Goal: Obtain resource: Obtain resource

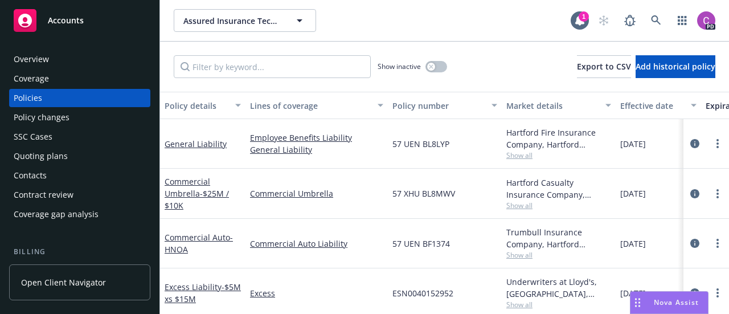
click at [63, 19] on span "Accounts" at bounding box center [66, 20] width 36 height 9
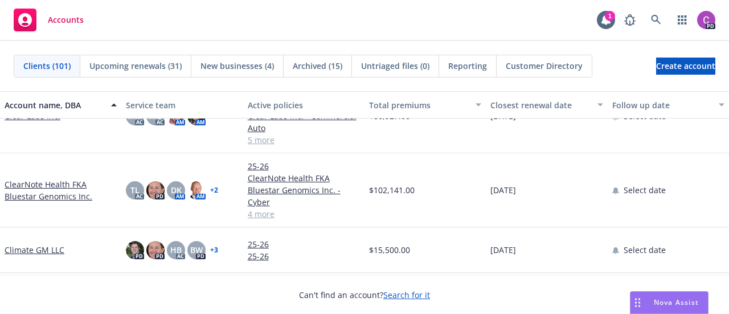
scroll to position [1009, 0]
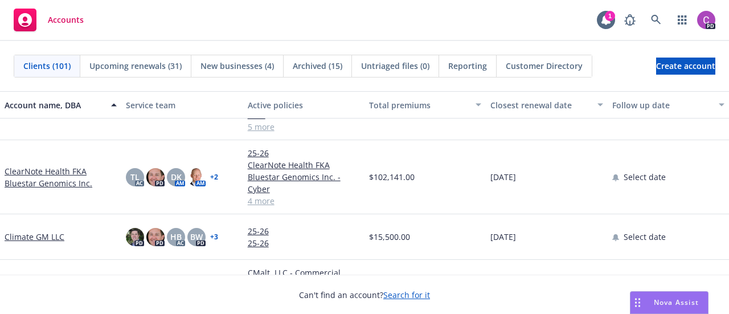
click at [41, 168] on link "ClearNote Health FKA Bluestar Genomics Inc." at bounding box center [61, 177] width 112 height 24
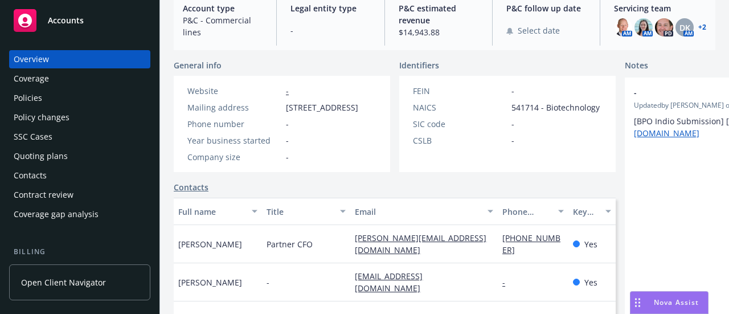
scroll to position [132, 0]
click at [37, 98] on div "Policies" at bounding box center [28, 98] width 28 height 18
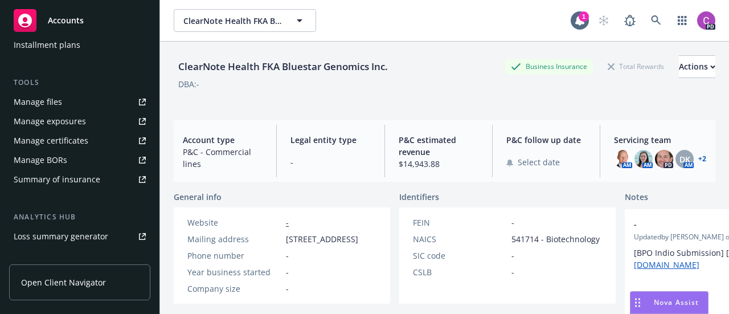
scroll to position [285, 0]
click at [45, 175] on div "Summary of insurance" at bounding box center [57, 179] width 87 height 18
click at [303, 23] on icon "button" at bounding box center [300, 21] width 14 height 14
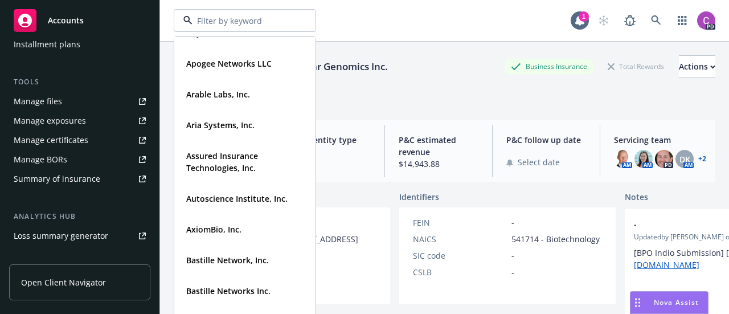
scroll to position [236, 0]
click at [211, 166] on strong "Assured Insurance Technologies, Inc." at bounding box center [222, 161] width 72 height 23
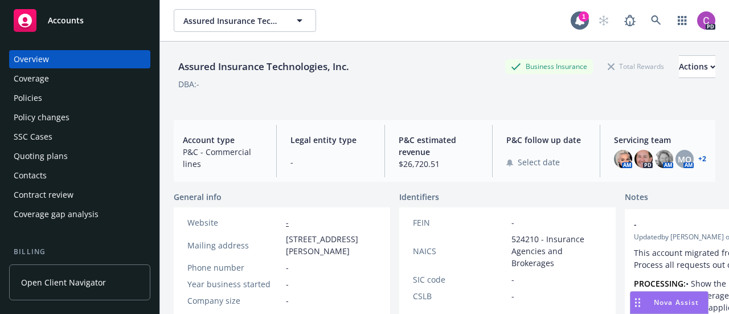
click at [51, 96] on div "Policies" at bounding box center [80, 98] width 132 height 18
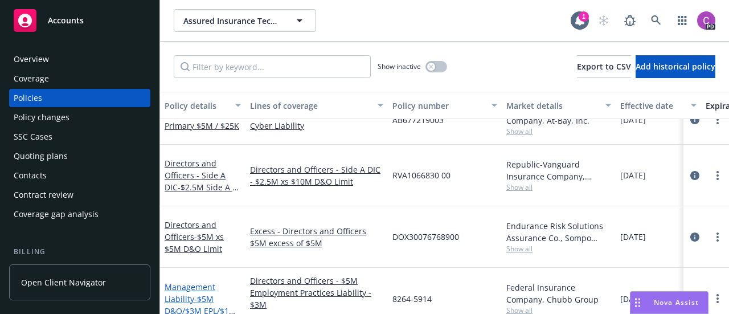
click at [200, 293] on span "- $5M D&O/$3M EPL/$1M FID" at bounding box center [200, 310] width 72 height 35
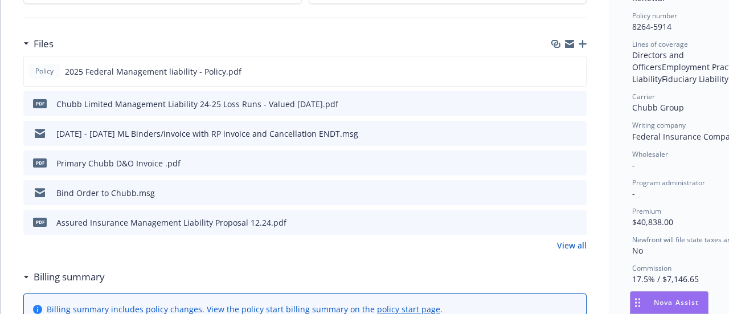
scroll to position [298, 0]
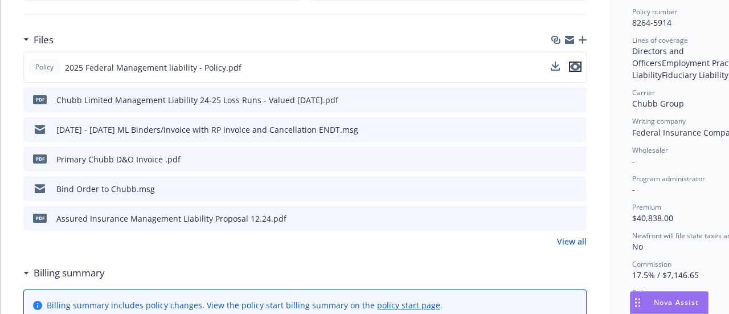
click at [575, 64] on icon "preview file" at bounding box center [575, 67] width 10 height 8
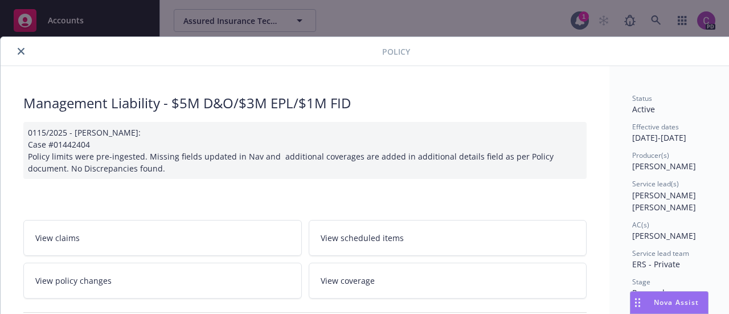
click at [20, 53] on icon "close" at bounding box center [21, 51] width 7 height 7
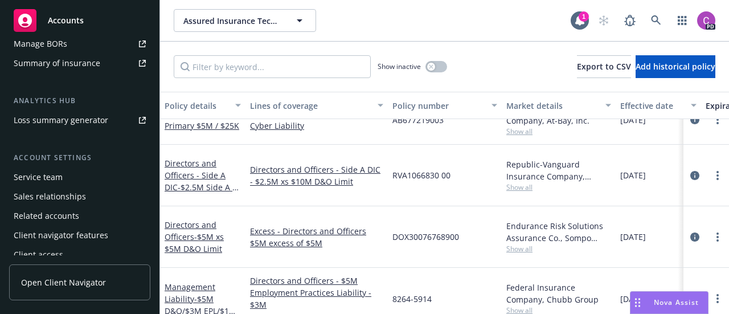
scroll to position [408, 0]
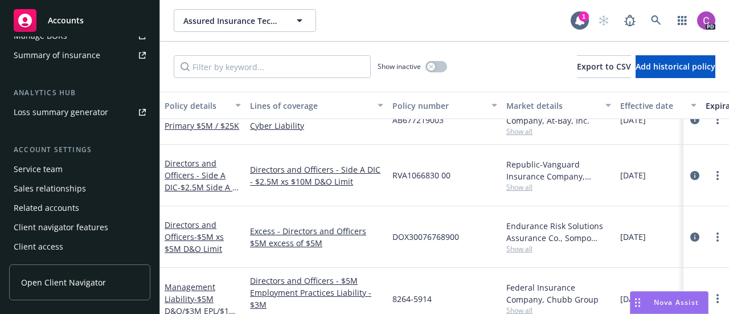
click at [52, 175] on div "Service team" at bounding box center [38, 169] width 49 height 18
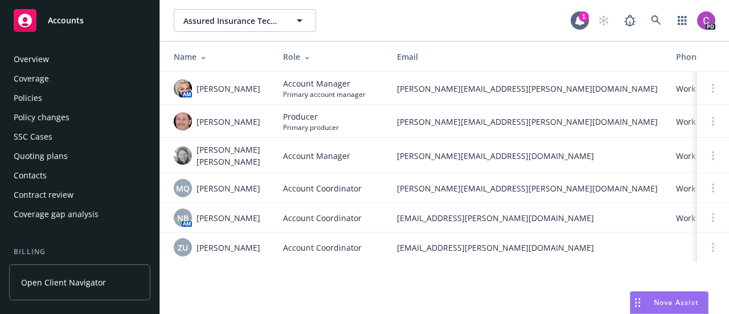
click at [57, 100] on div "Policies" at bounding box center [80, 98] width 132 height 18
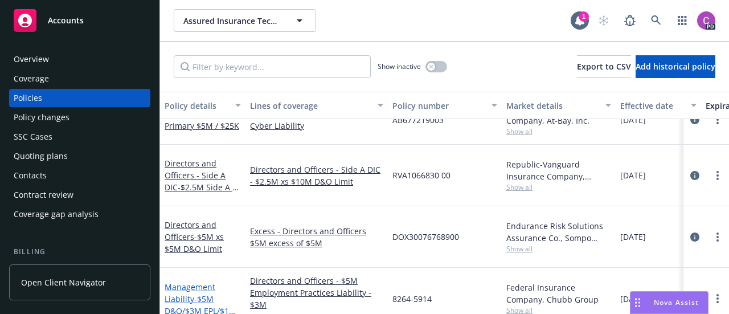
click at [191, 281] on link "Management Liability - $5M D&O/$3M EPL/$1M FID" at bounding box center [200, 304] width 72 height 47
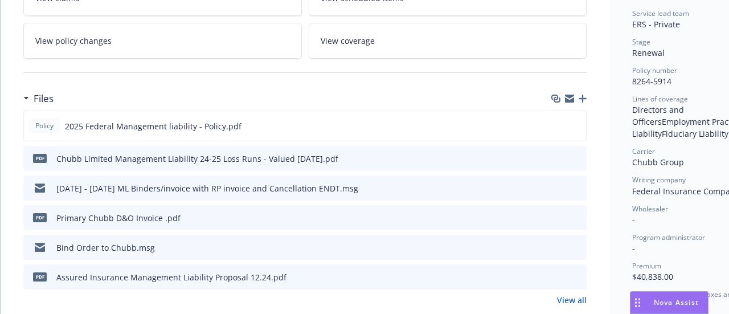
scroll to position [240, 0]
click at [557, 122] on icon "download file" at bounding box center [556, 123] width 7 height 7
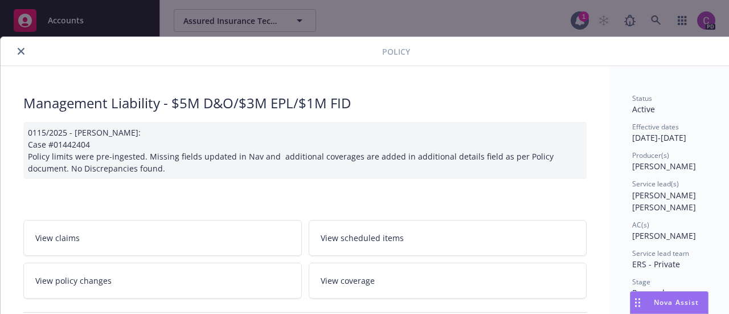
click at [20, 51] on icon "close" at bounding box center [21, 51] width 7 height 7
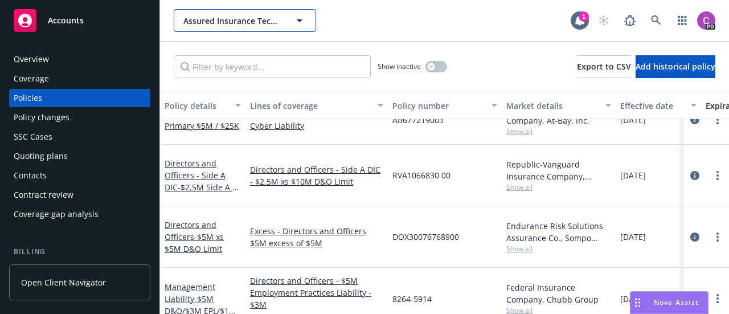
click at [301, 18] on icon "button" at bounding box center [300, 21] width 14 height 14
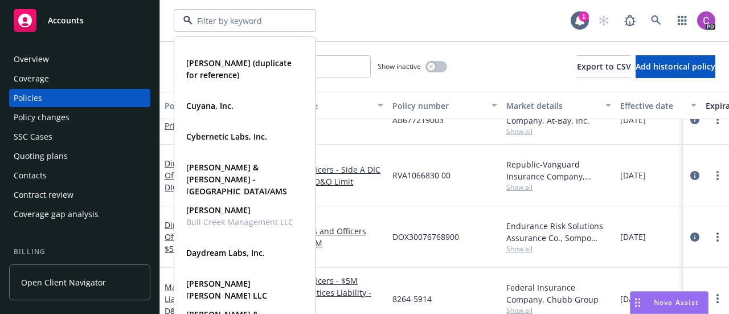
scroll to position [1083, 0]
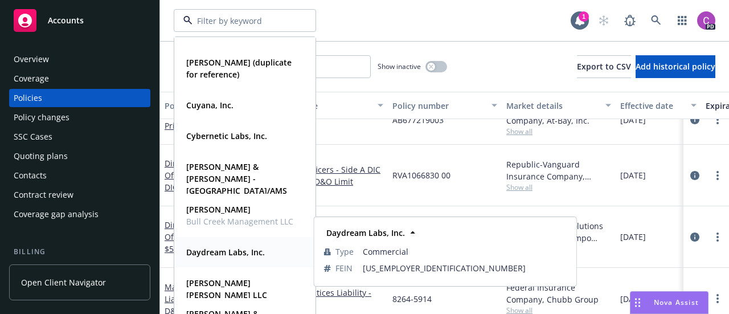
click at [221, 248] on strong "Daydream Labs, Inc." at bounding box center [225, 251] width 79 height 11
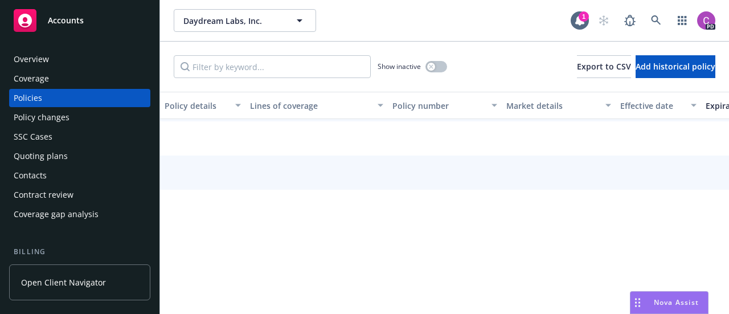
scroll to position [50, 0]
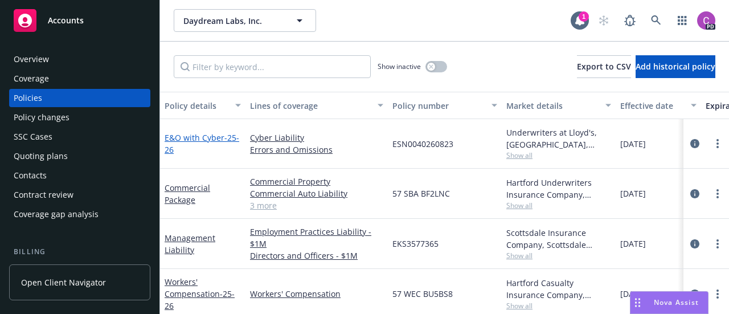
click at [178, 139] on link "E&O with Cyber - 25-26" at bounding box center [201, 143] width 75 height 23
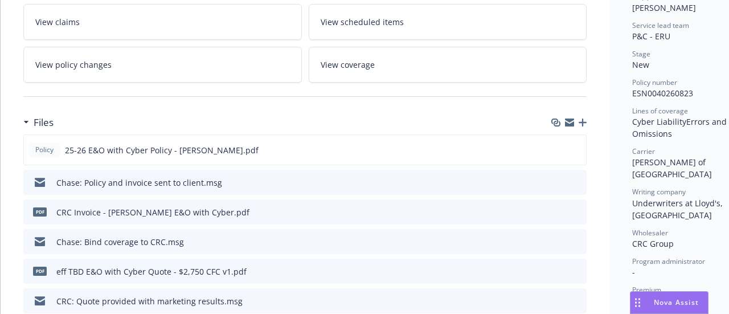
scroll to position [228, 0]
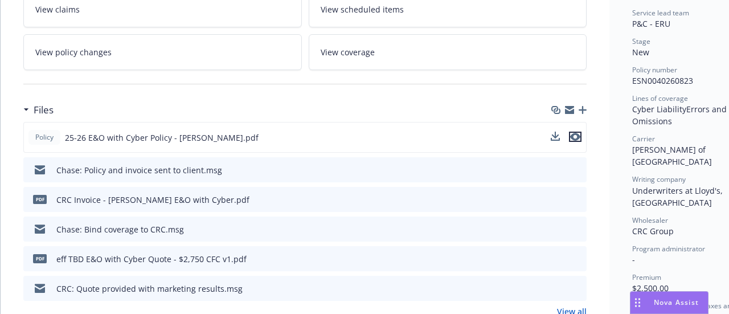
click at [574, 134] on icon "preview file" at bounding box center [575, 137] width 10 height 8
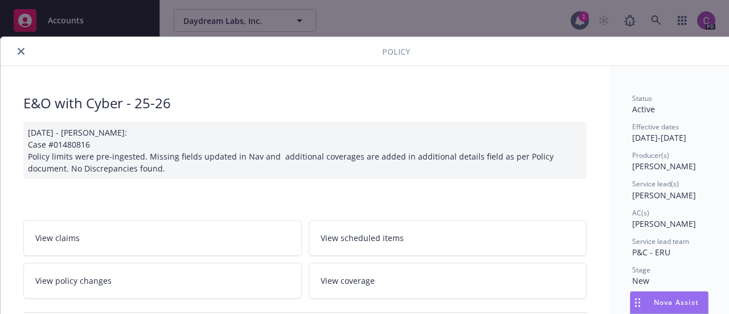
click at [19, 53] on icon "close" at bounding box center [21, 51] width 7 height 7
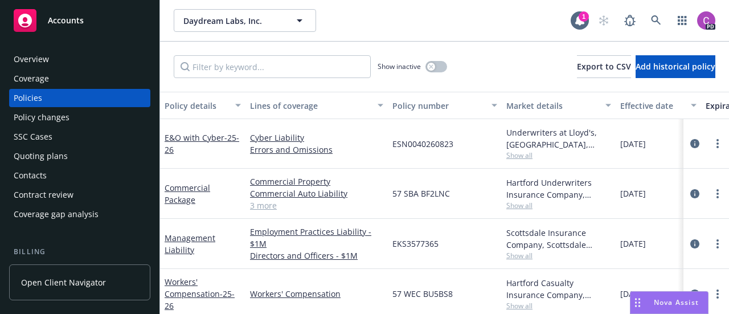
click at [55, 27] on div "Accounts" at bounding box center [80, 20] width 132 height 23
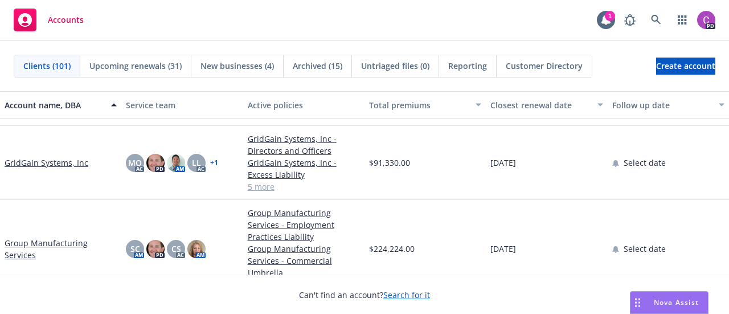
scroll to position [2135, 0]
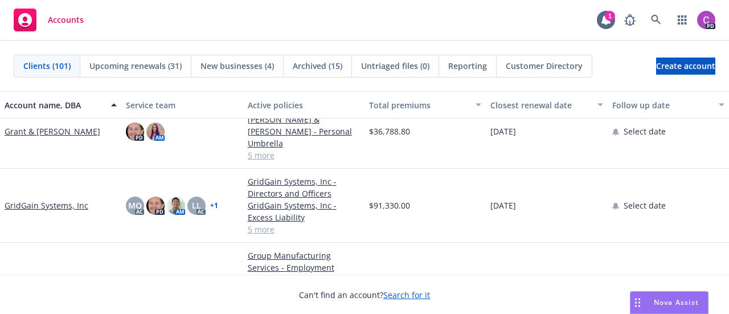
click at [34, 199] on link "GridGain Systems, Inc" at bounding box center [47, 205] width 84 height 12
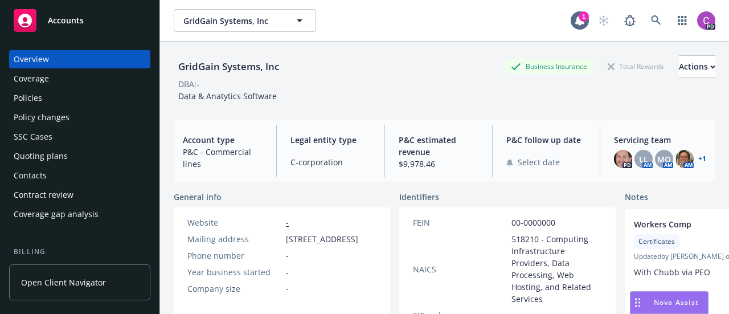
click at [47, 95] on div "Policies" at bounding box center [80, 98] width 132 height 18
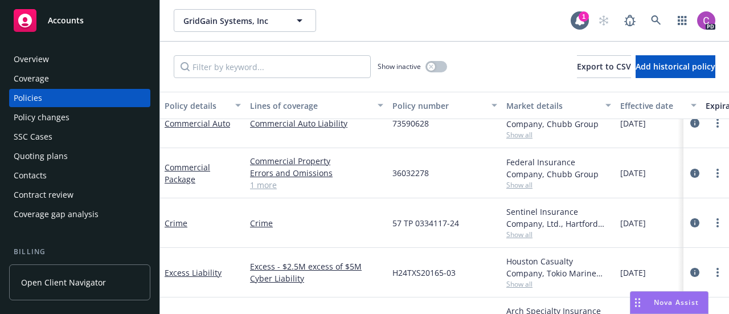
scroll to position [64, 0]
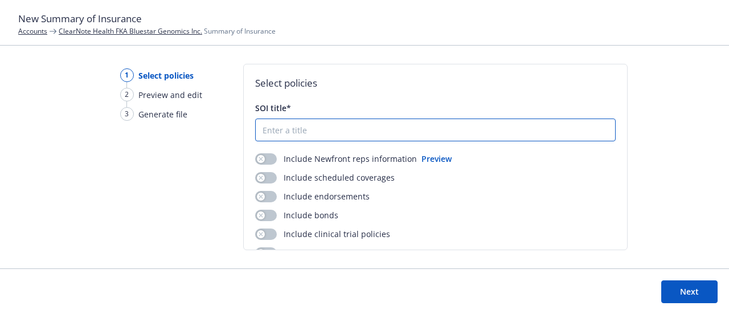
click at [302, 130] on input "SOI title*" at bounding box center [435, 130] width 359 height 22
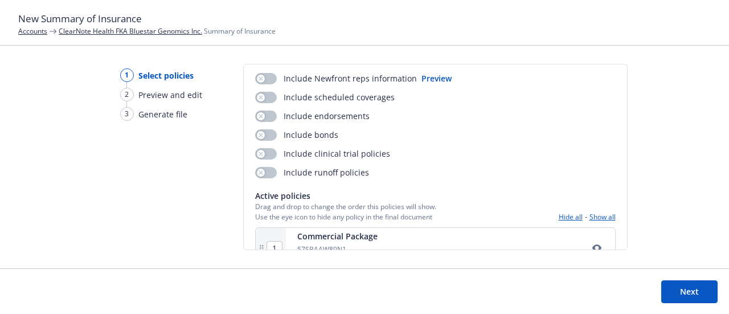
scroll to position [81, 0]
type input "Clearnote Summary of Insurance"
click at [260, 76] on icon "button" at bounding box center [260, 78] width 5 height 5
click at [265, 98] on button "button" at bounding box center [266, 96] width 22 height 11
click at [262, 136] on div "button" at bounding box center [261, 134] width 8 height 8
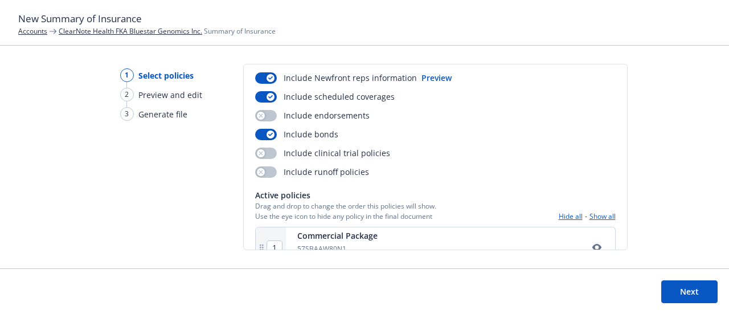
click at [263, 147] on div "Include clinical trial policies" at bounding box center [322, 153] width 135 height 12
click at [263, 148] on button "button" at bounding box center [266, 152] width 22 height 11
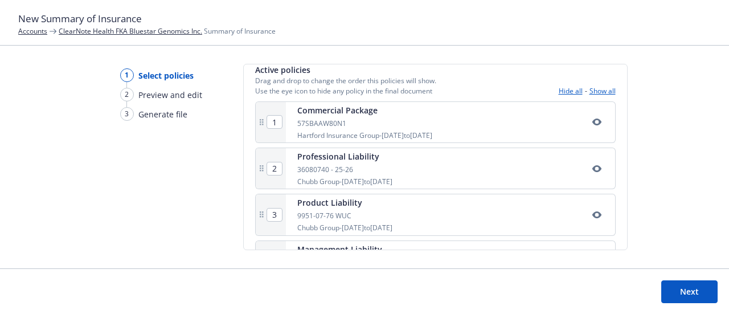
scroll to position [207, 0]
click at [678, 290] on button "Next" at bounding box center [689, 291] width 56 height 23
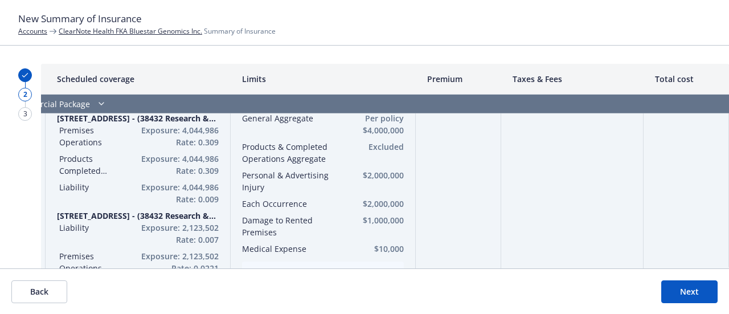
scroll to position [240, 363]
click at [691, 292] on button "Next" at bounding box center [689, 291] width 56 height 23
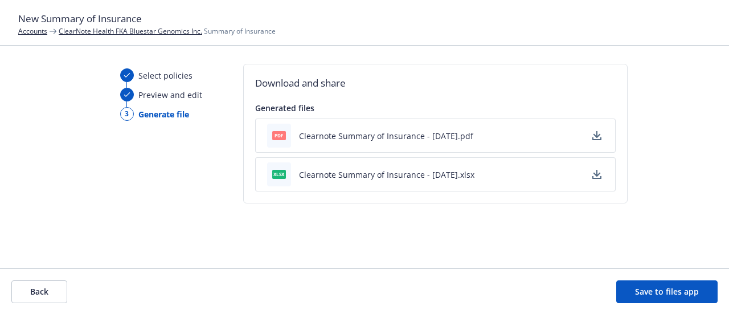
click at [371, 137] on button "Clearnote Summary of Insurance - 08/21/2025.pdf" at bounding box center [386, 136] width 174 height 12
